Goal: Information Seeking & Learning: Learn about a topic

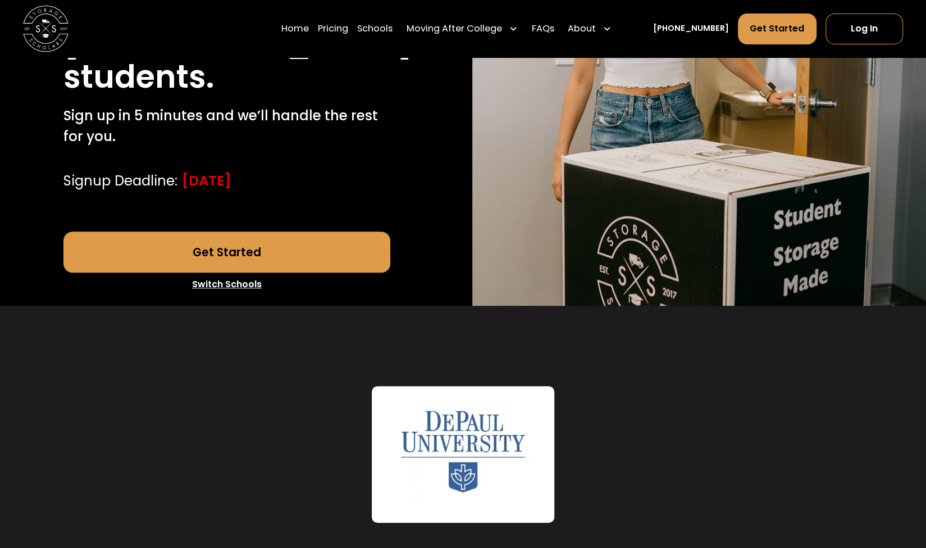
scroll to position [281, 0]
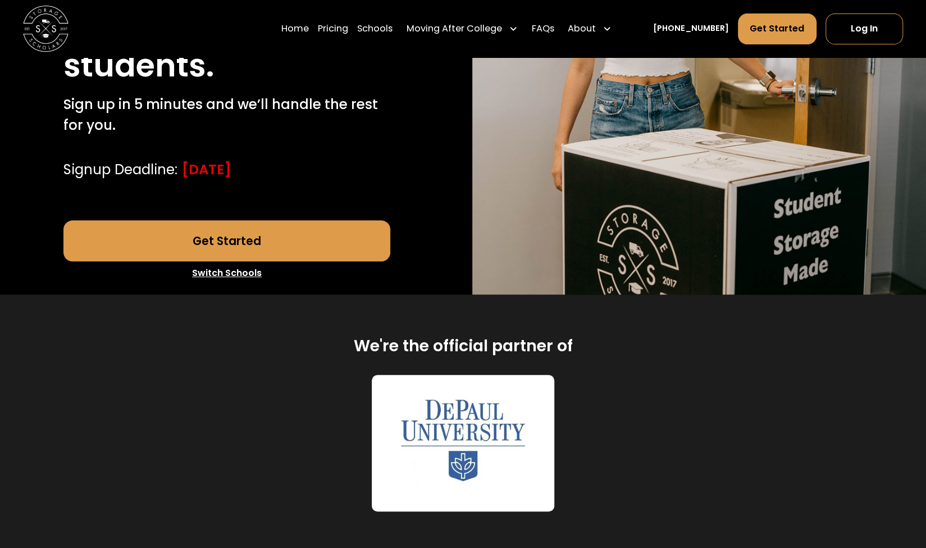
click at [262, 243] on link "Get Started" at bounding box center [226, 240] width 327 height 41
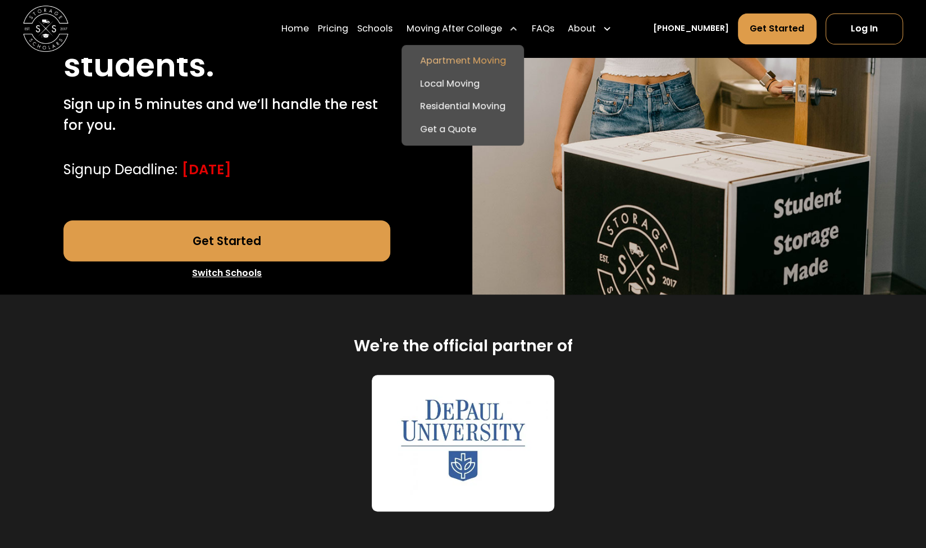
click at [465, 58] on link "Apartment Moving" at bounding box center [462, 60] width 113 height 23
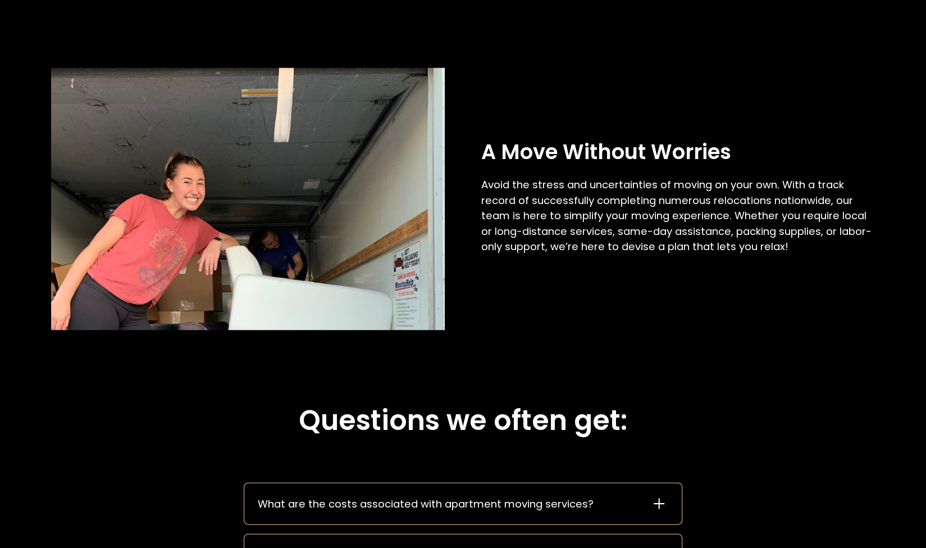
scroll to position [1573, 0]
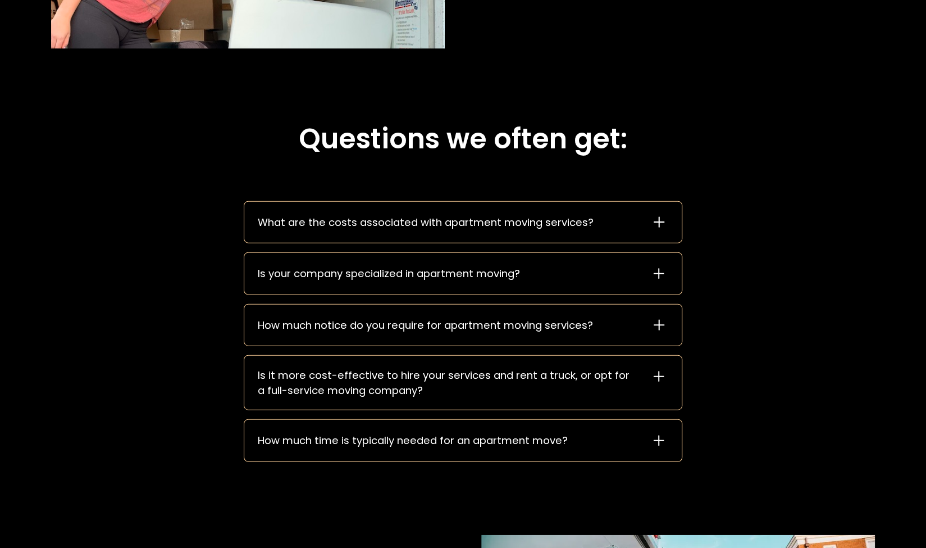
click at [453, 276] on div "Is your company specialized in apartment moving?" at bounding box center [389, 273] width 262 height 15
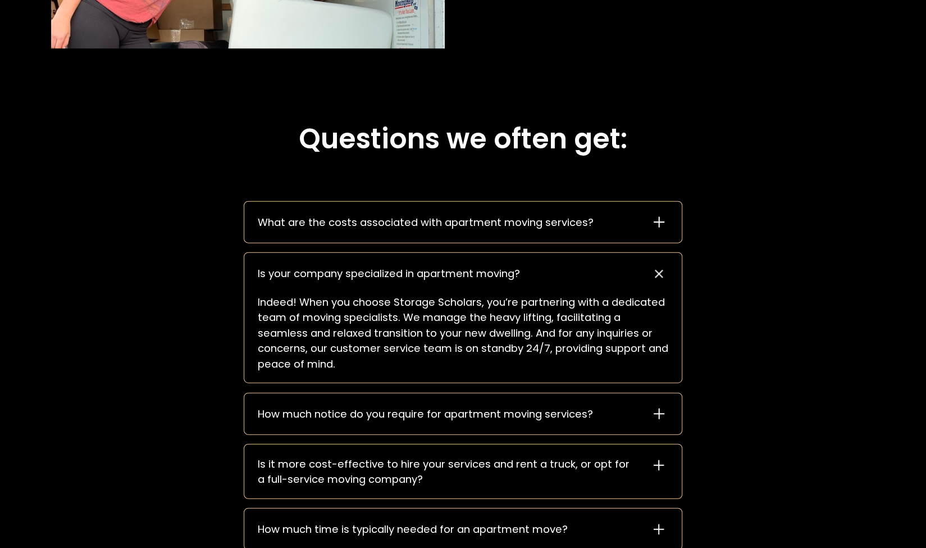
click at [487, 233] on div "What are the costs associated with apartment moving services?" at bounding box center [463, 222] width 438 height 41
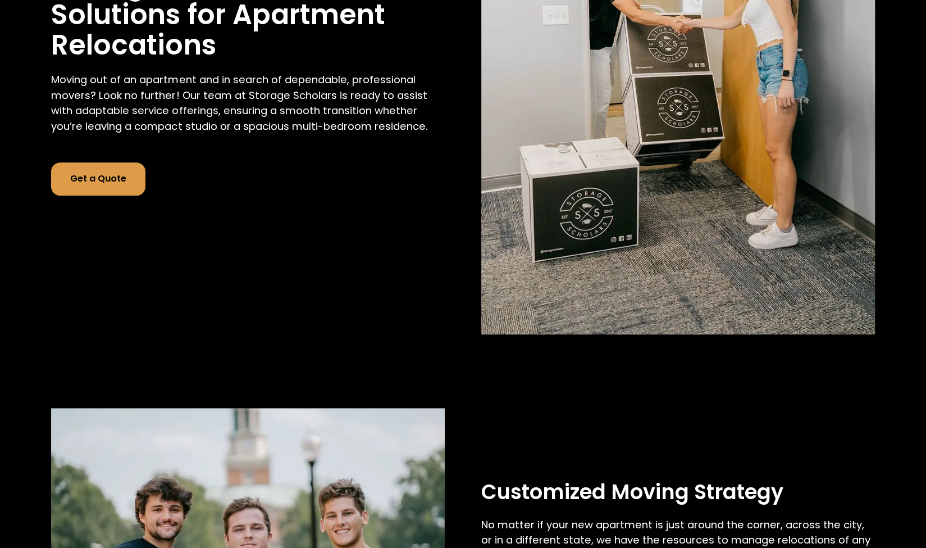
scroll to position [0, 0]
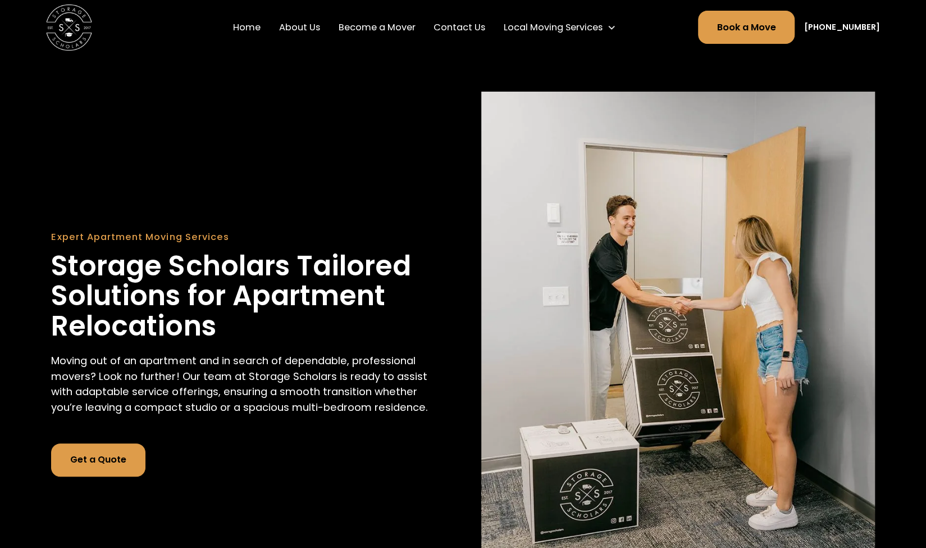
click at [254, 26] on link "Home" at bounding box center [247, 27] width 37 height 32
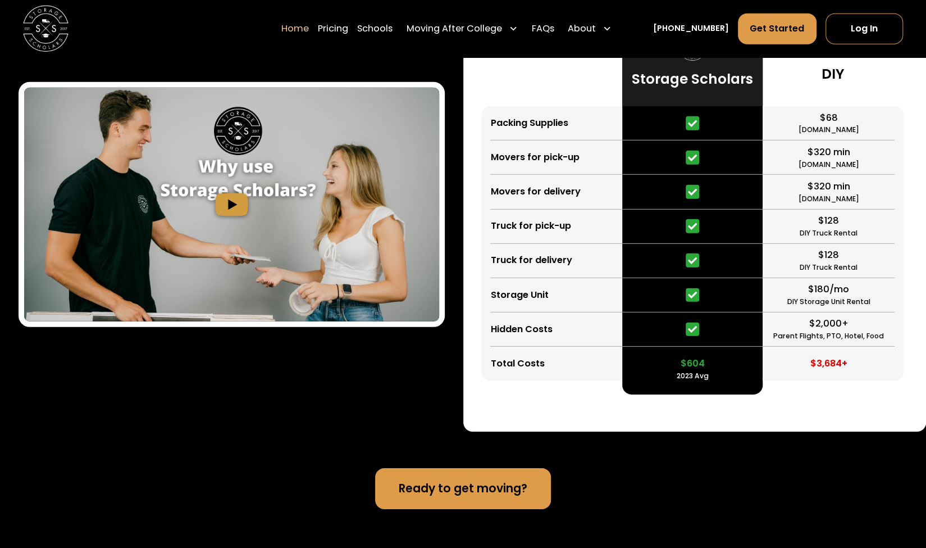
scroll to position [2190, 0]
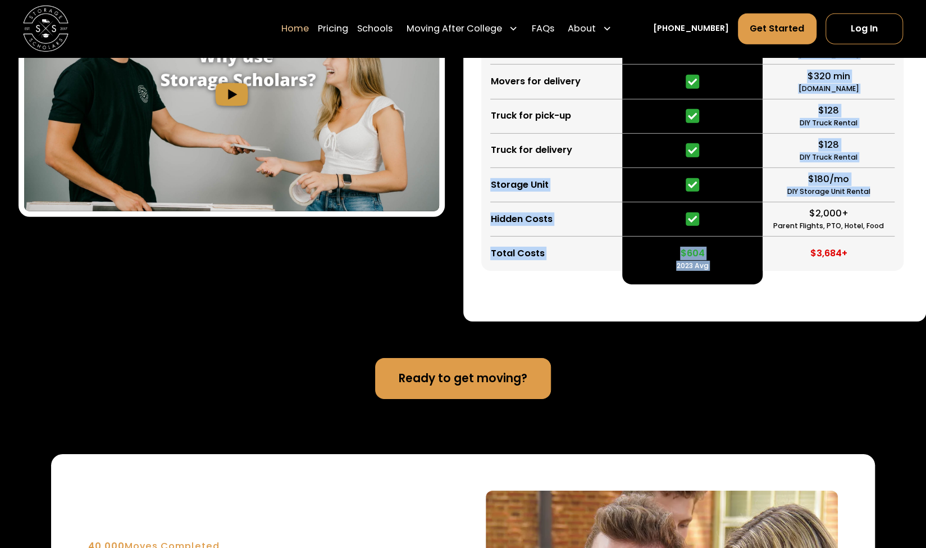
drag, startPoint x: 487, startPoint y: 312, endPoint x: 873, endPoint y: 313, distance: 385.8
click at [873, 284] on div "Packing Supplies Movers for pick-up Movers for delivery Truck for pick-up Truck…" at bounding box center [694, 95] width 426 height 380
click at [814, 202] on div "$180/mo DIY Storage Unit Rental" at bounding box center [828, 185] width 131 height 34
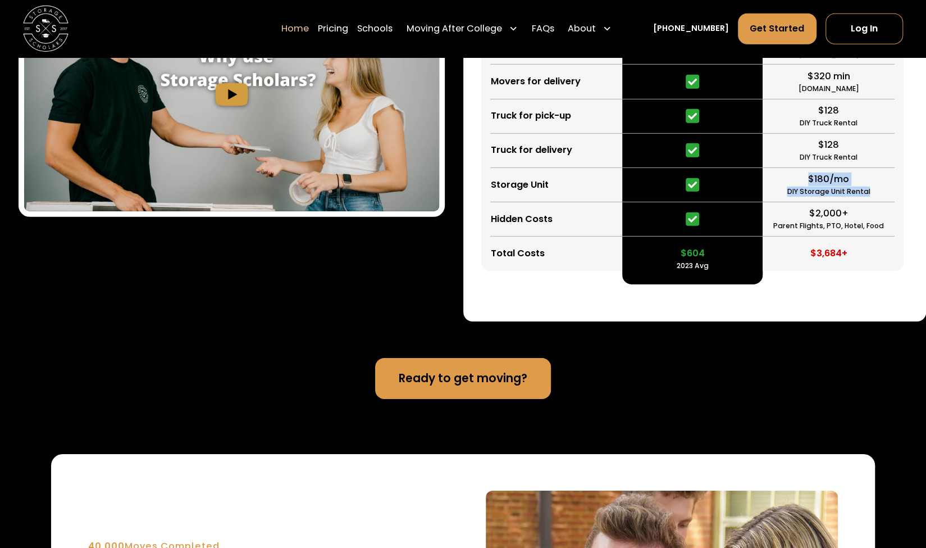
drag, startPoint x: 806, startPoint y: 298, endPoint x: 870, endPoint y: 312, distance: 64.9
click at [870, 202] on div "$180/mo DIY Storage Unit Rental" at bounding box center [828, 185] width 131 height 34
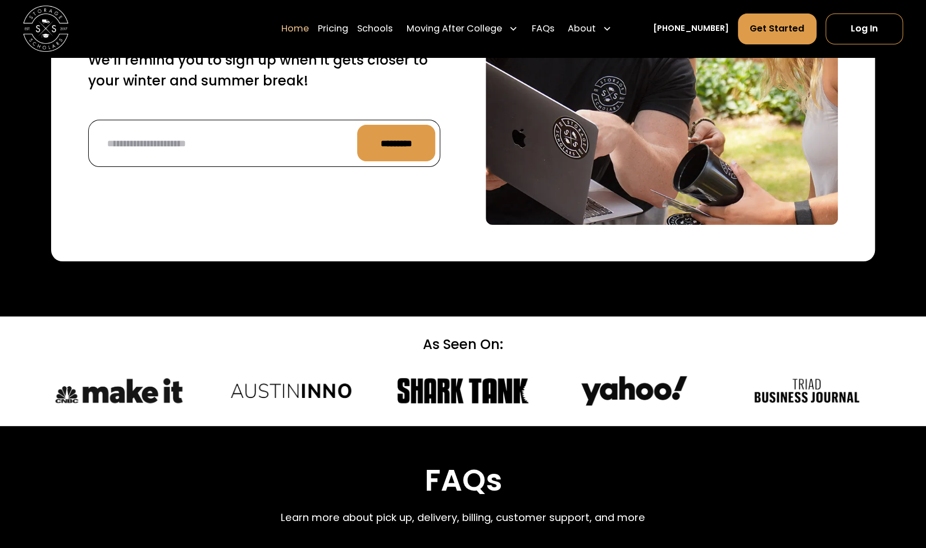
scroll to position [3089, 0]
